Goal: Information Seeking & Learning: Find specific fact

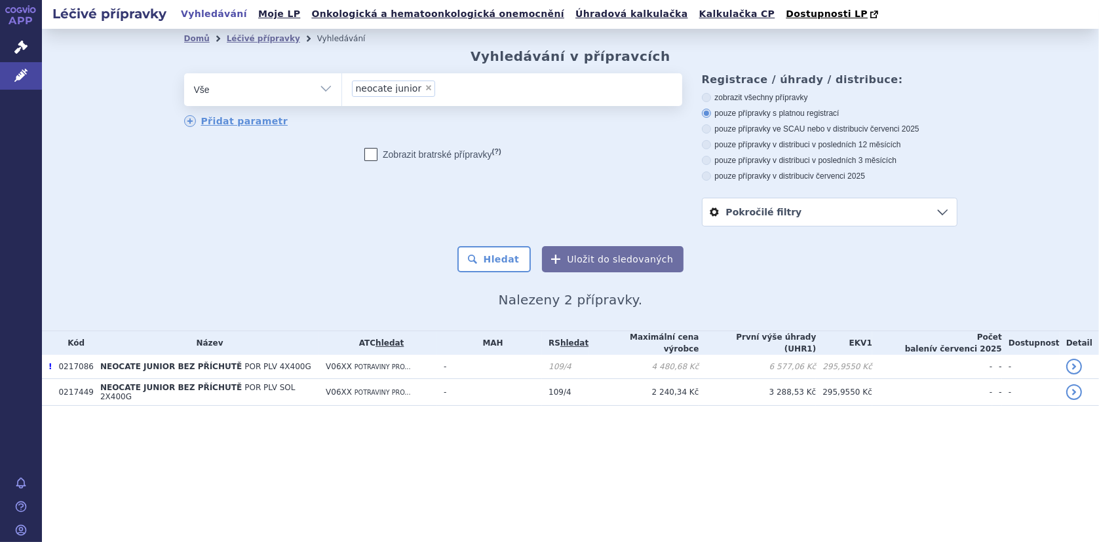
click at [424, 88] on span "×" at bounding box center [428, 88] width 8 height 8
click at [342, 88] on select "neocate junior" at bounding box center [341, 89] width 1 height 33
select select
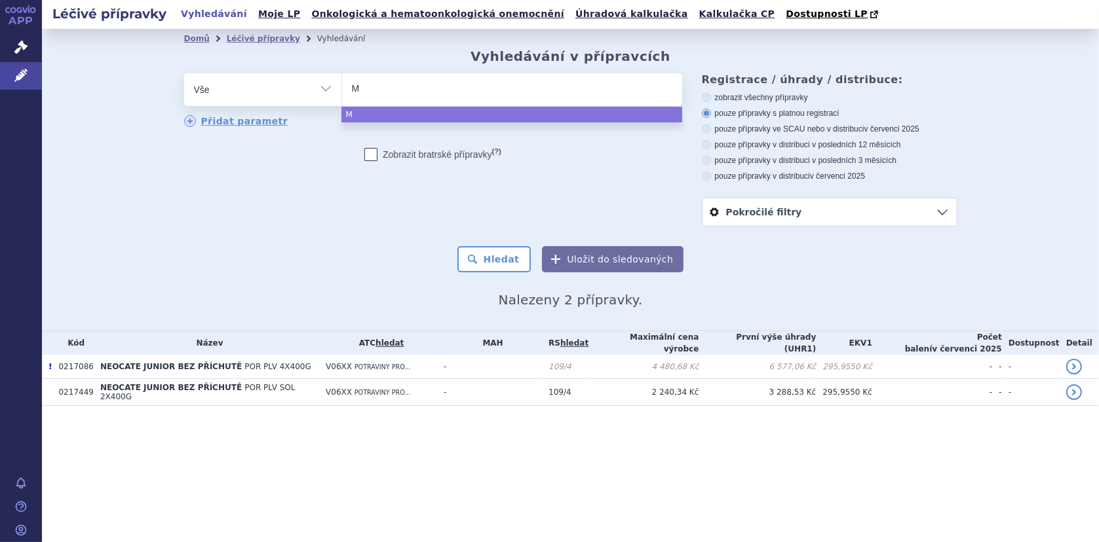
type input "Mi"
type input "Mil"
type input "Milu"
type input "Milup"
type input "Milupa"
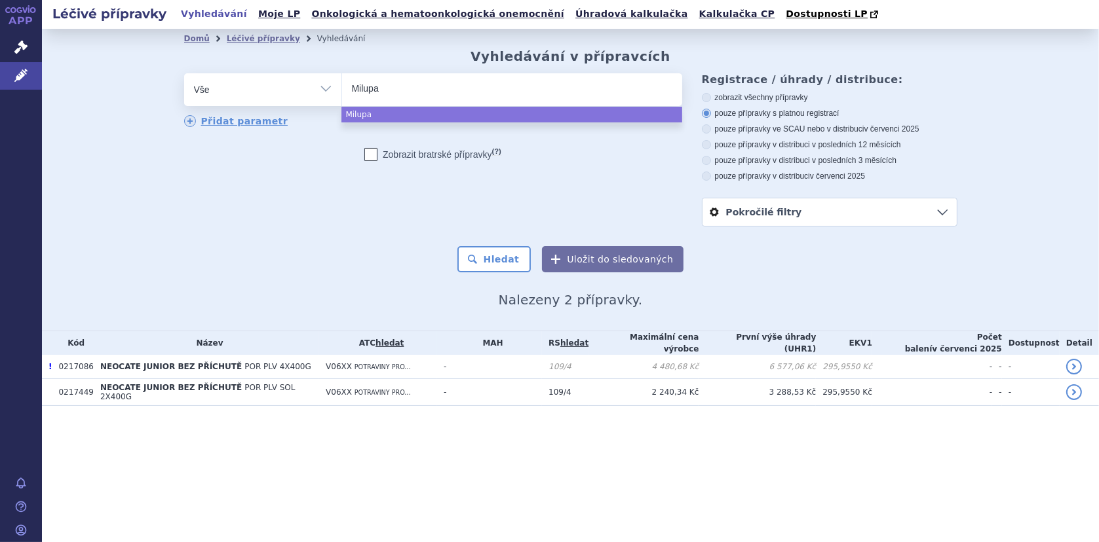
type input "Milupa"
type input "Milupa b"
type input "Milupa bas"
type input "Milupa basi"
type input "Milupa basic"
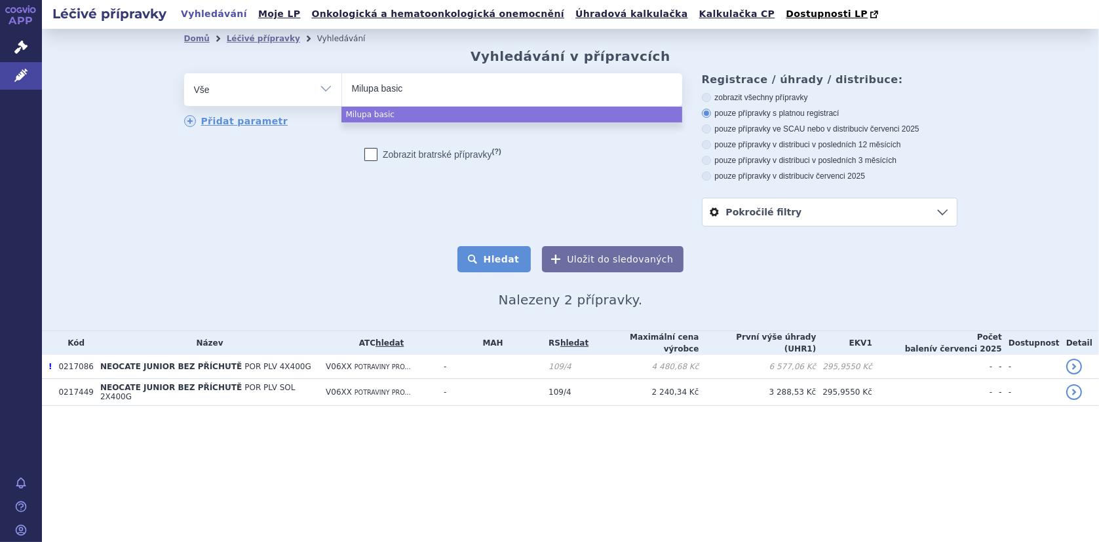
select select "Milupa basic"
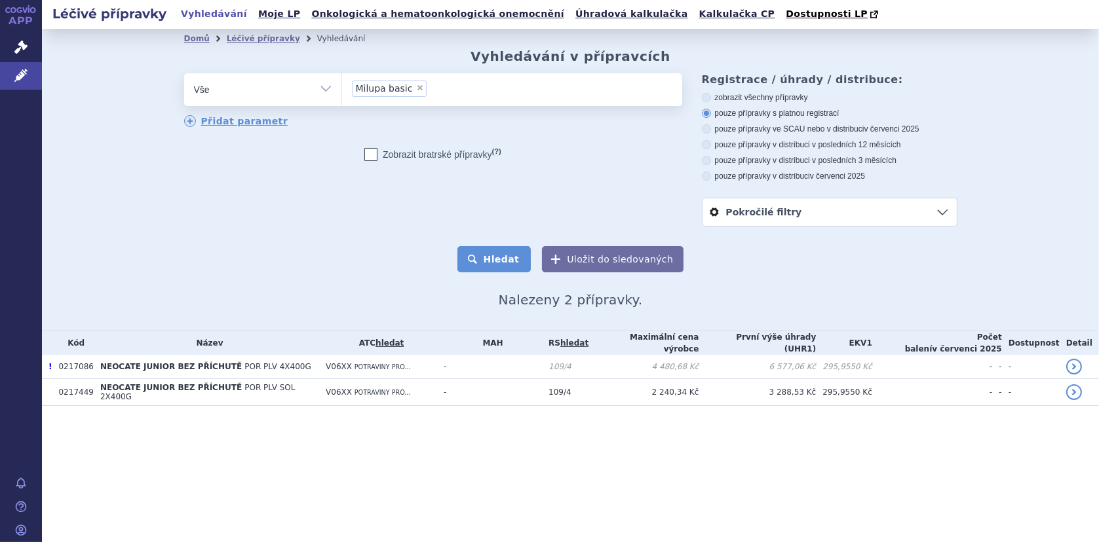
click at [489, 252] on button "Hledat" at bounding box center [494, 259] width 74 height 26
